Goal: Transaction & Acquisition: Purchase product/service

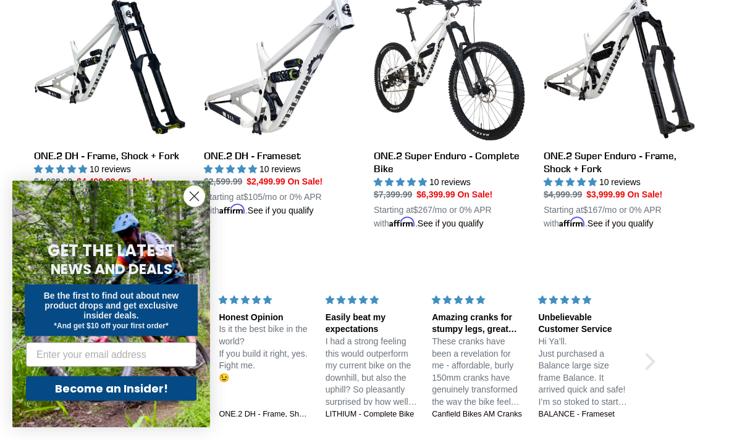
scroll to position [1266, 0]
click at [184, 207] on circle "Close dialog" at bounding box center [194, 197] width 20 height 20
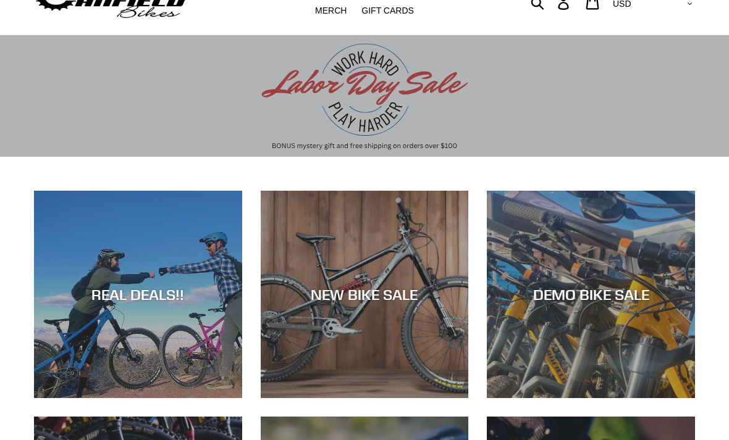
scroll to position [56, 0]
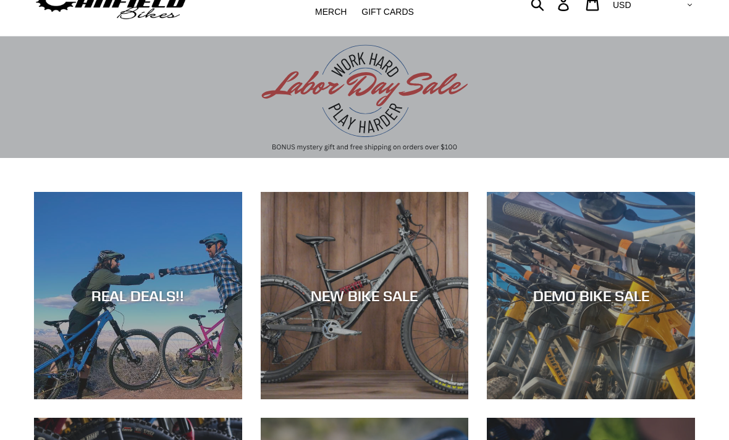
click at [413, 299] on div "NEW BIKE SALE" at bounding box center [365, 296] width 208 height 18
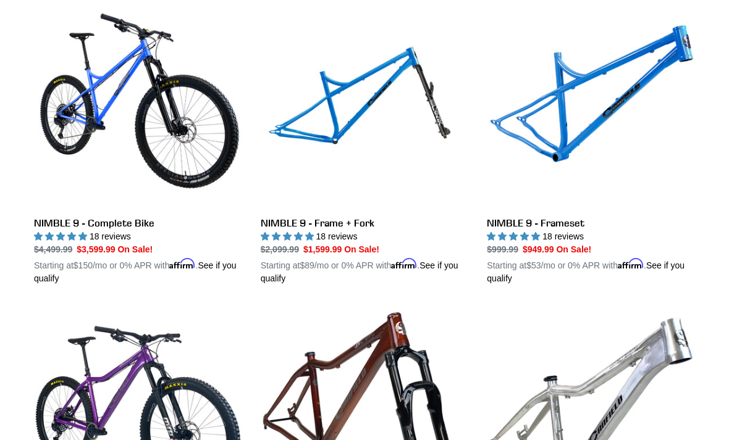
scroll to position [1900, 0]
click at [310, 217] on link "NIMBLE 9 - Frame + Fork" at bounding box center [365, 142] width 208 height 285
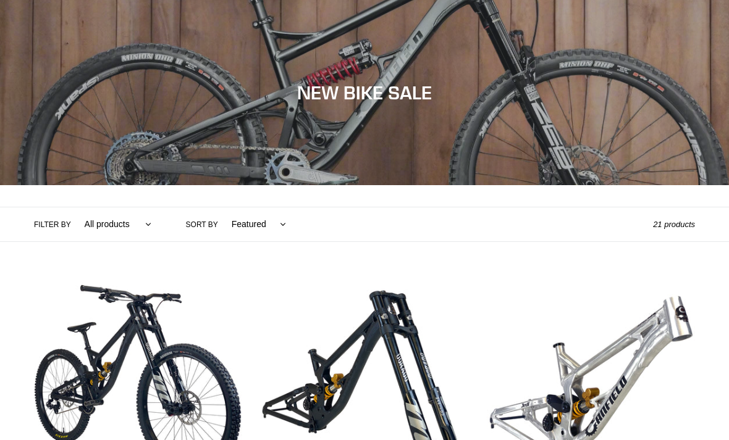
scroll to position [1940, 0]
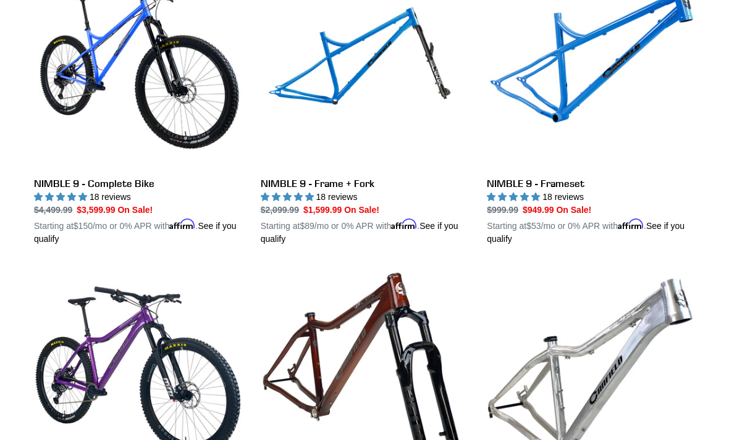
click at [574, 195] on link "NIMBLE 9 - Frameset" at bounding box center [591, 102] width 208 height 285
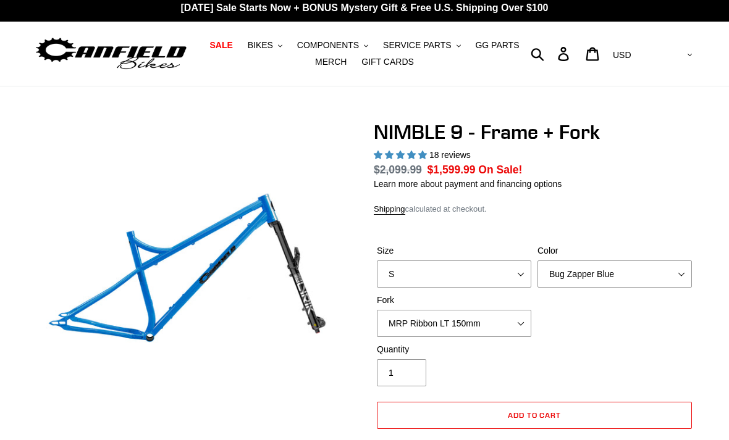
scroll to position [9, 0]
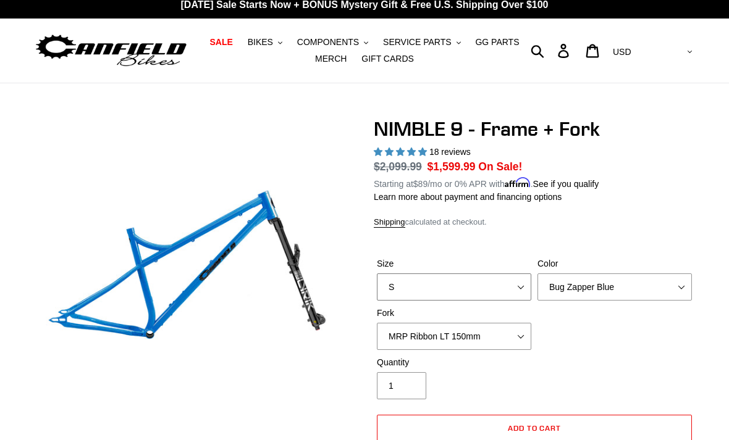
click at [524, 286] on select "S M L XL" at bounding box center [454, 287] width 154 height 27
click at [526, 289] on select "S M L XL" at bounding box center [454, 287] width 154 height 27
select select "L"
click at [661, 282] on select "Bug Zapper Blue Purple Haze - Sold Out Galaxy Black" at bounding box center [614, 287] width 154 height 27
click at [667, 283] on select "Bug Zapper Blue Purple Haze - Sold Out Galaxy Black" at bounding box center [614, 287] width 154 height 27
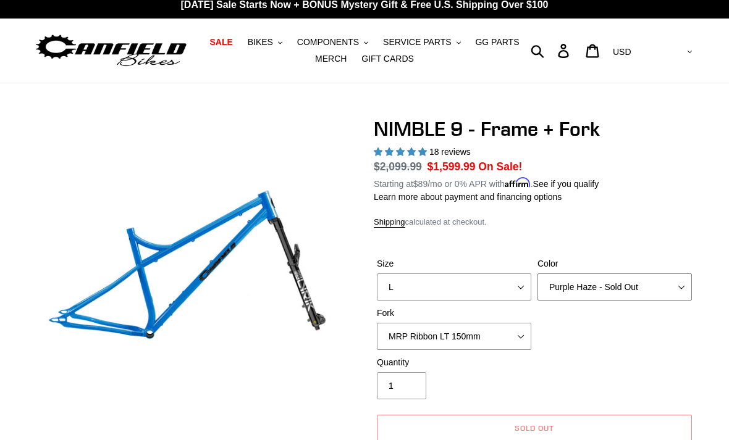
select select "Galaxy Black"
click at [526, 287] on select "S M L XL" at bounding box center [454, 287] width 154 height 27
select select "M"
click at [678, 284] on select "Bug Zapper Blue Purple Haze - Sold Out Galaxy Black" at bounding box center [614, 287] width 154 height 27
select select "Purple Haze - Sold Out"
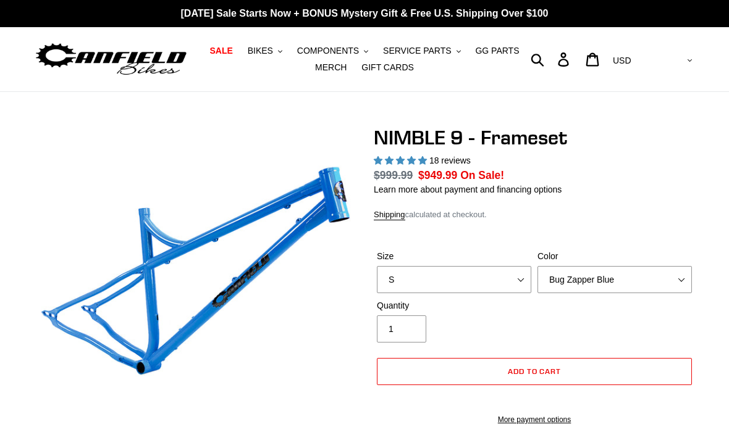
select select "highest-rating"
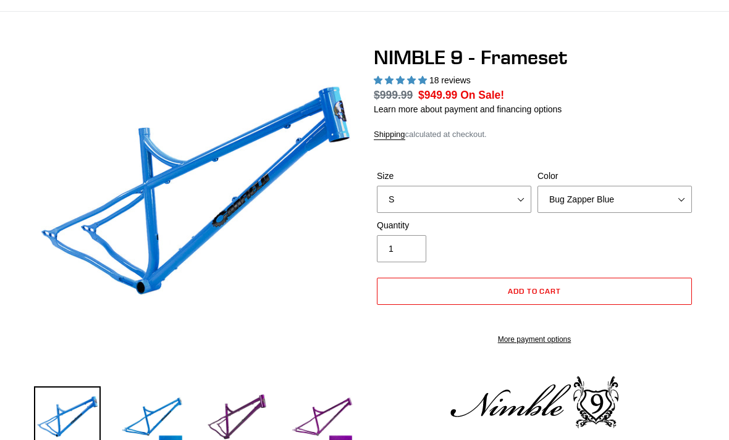
scroll to position [81, 0]
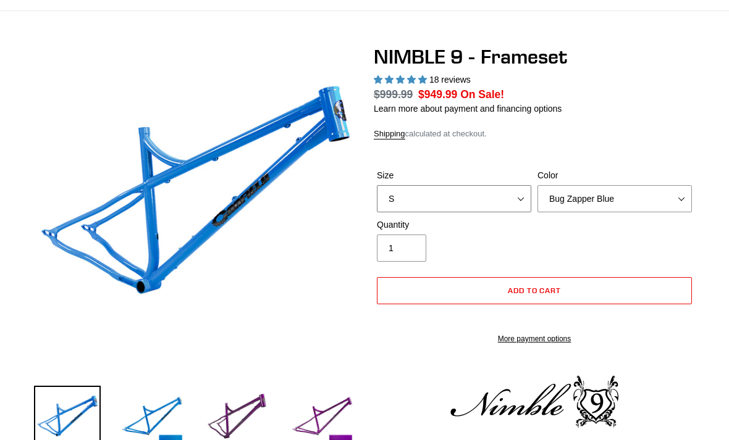
click at [525, 195] on select "S M L XL" at bounding box center [454, 198] width 154 height 27
select select "L"
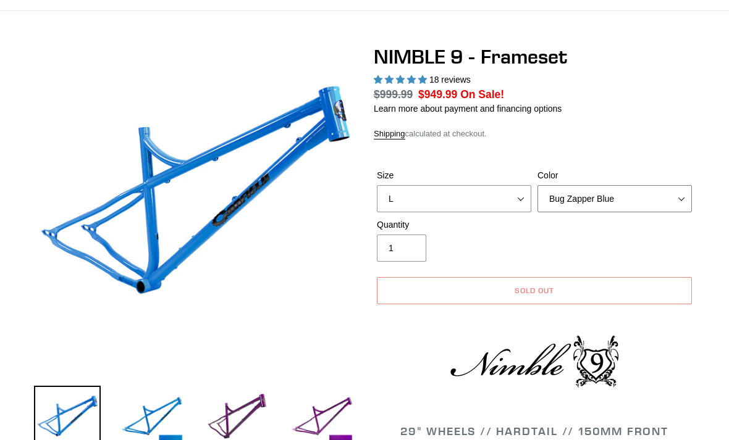
click at [674, 201] on select "Bug Zapper Blue Purple Haze -Sold Out Galaxy Black" at bounding box center [614, 198] width 154 height 27
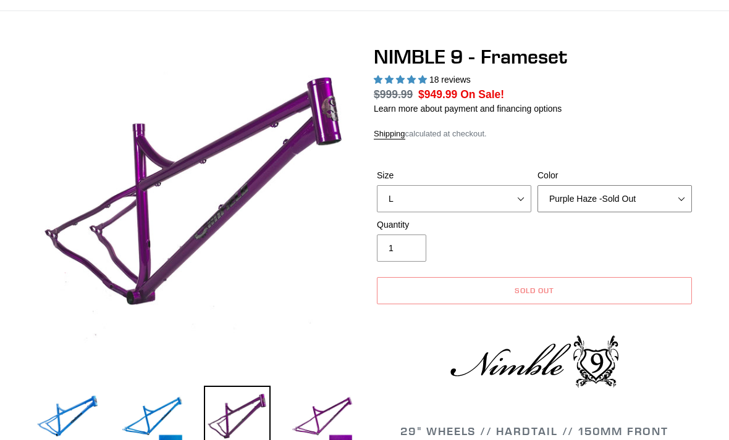
click at [673, 201] on select "Bug Zapper Blue Purple Haze -Sold Out Galaxy Black" at bounding box center [614, 198] width 154 height 27
select select "Galaxy Black"
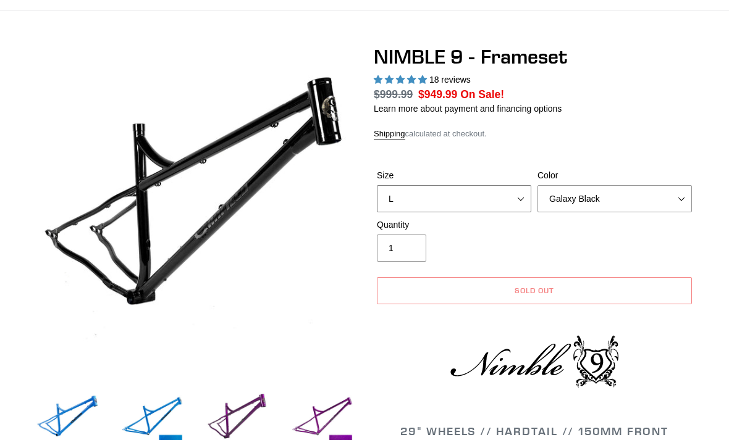
click at [523, 201] on select "S M L XL" at bounding box center [454, 198] width 154 height 27
select select "M"
click at [681, 198] on select "Bug Zapper Blue Purple Haze -Sold Out Galaxy Black" at bounding box center [614, 198] width 154 height 27
click at [676, 201] on select "Bug Zapper Blue Purple Haze -Sold Out Galaxy Black" at bounding box center [614, 198] width 154 height 27
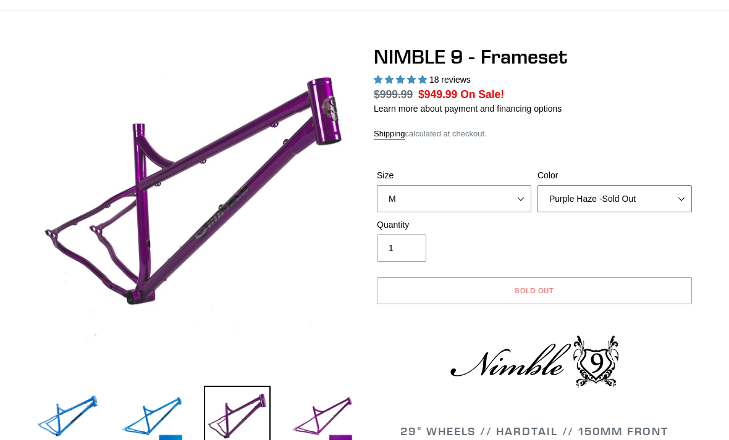
click at [664, 208] on select "Bug Zapper Blue Purple Haze -Sold Out Galaxy Black" at bounding box center [614, 198] width 154 height 27
select select "Galaxy Black"
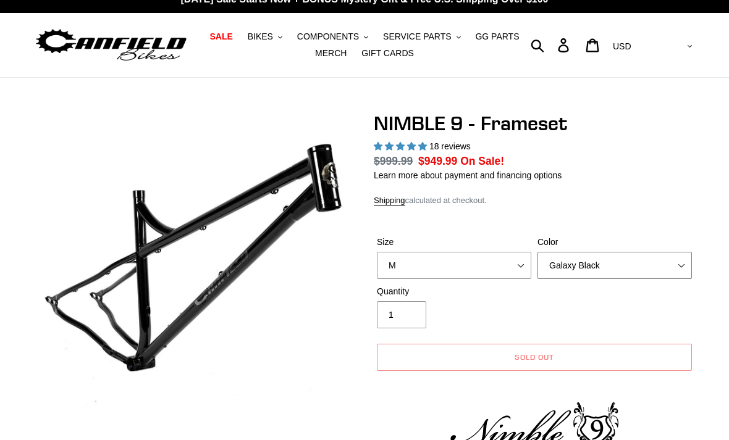
scroll to position [0, 0]
